Goal: Find specific page/section: Find specific page/section

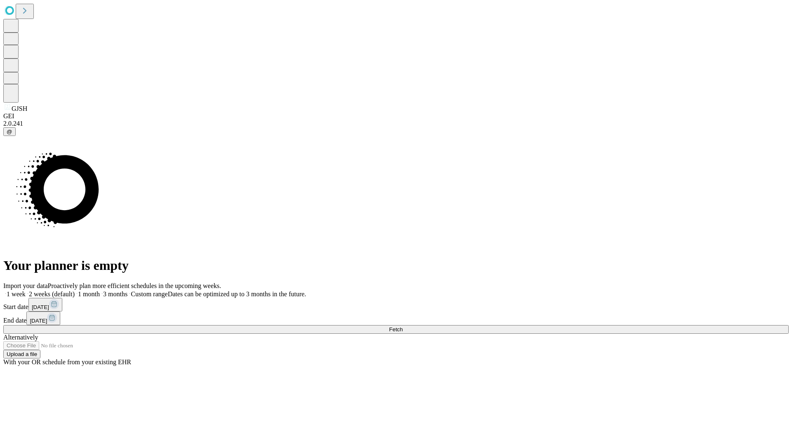
click at [402, 327] on span "Fetch" at bounding box center [396, 330] width 14 height 6
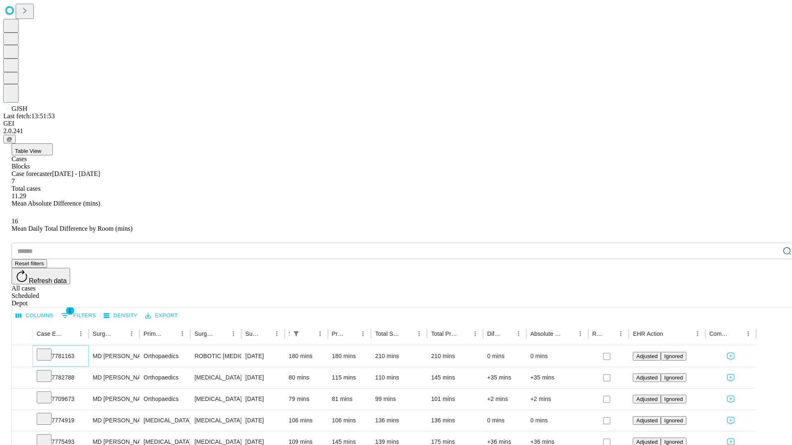
click at [48, 350] on icon at bounding box center [44, 354] width 8 height 8
